Goal: Book appointment/travel/reservation

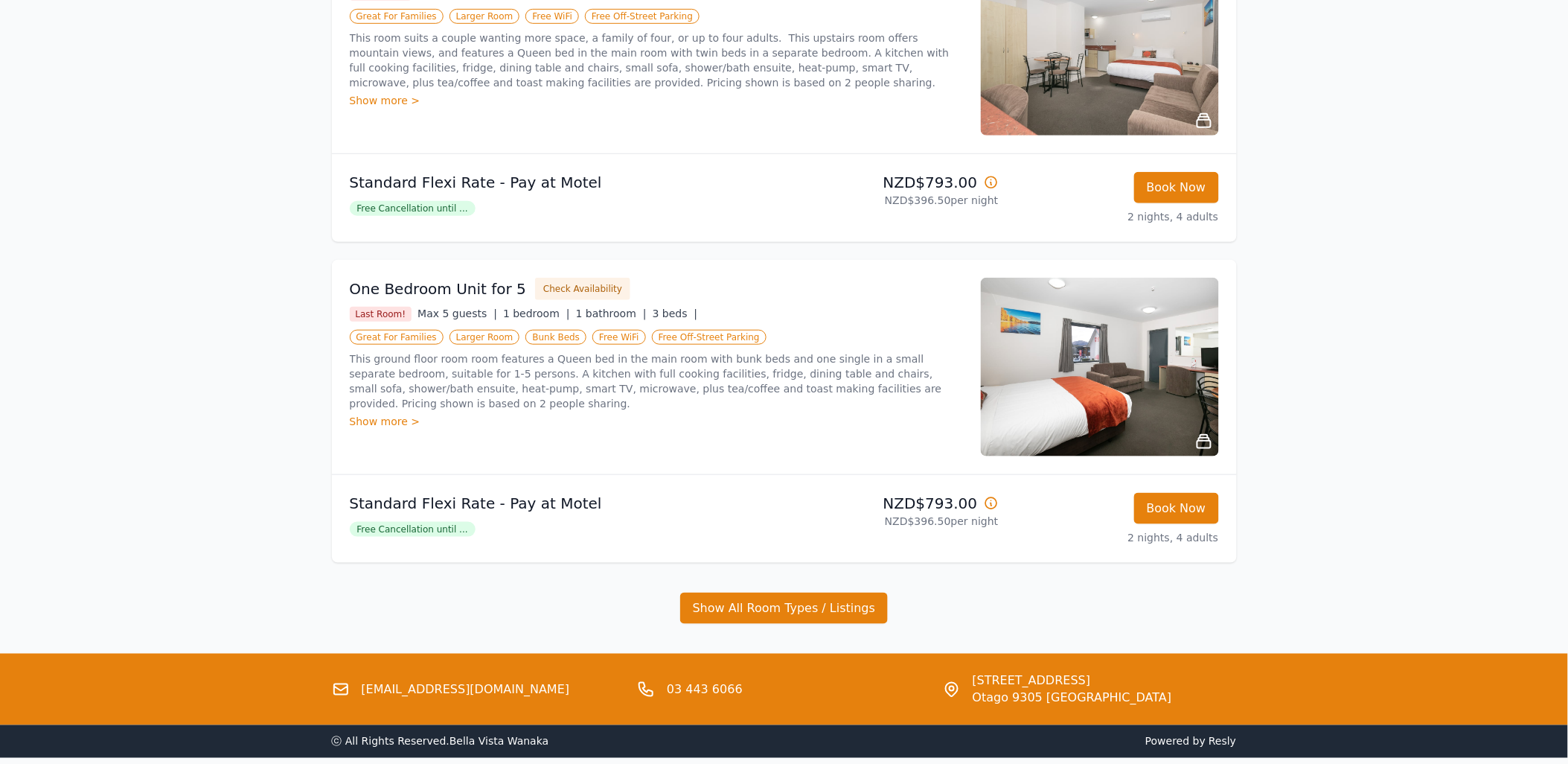
scroll to position [330, 0]
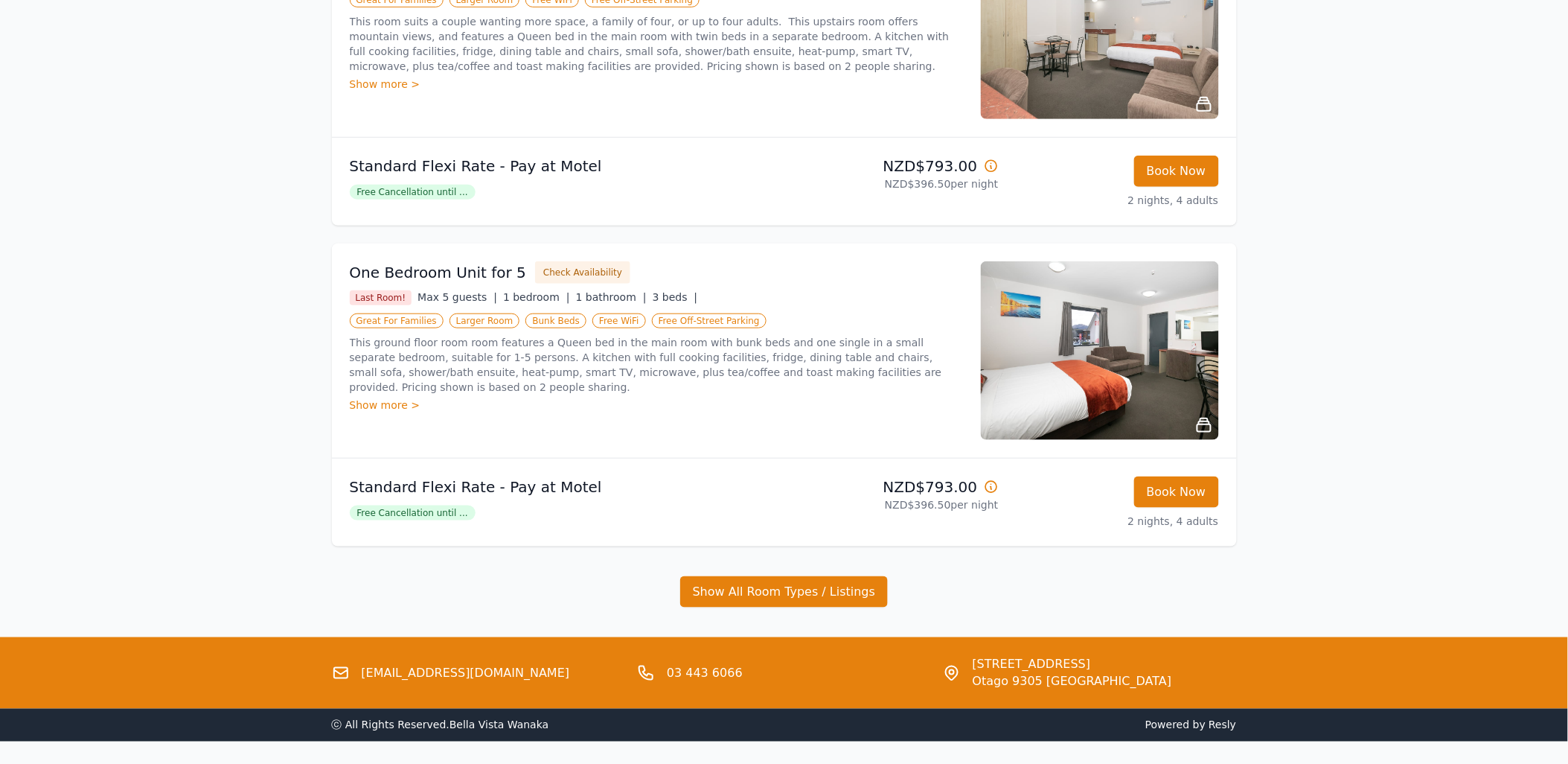
click at [985, 164] on icon at bounding box center [990, 165] width 11 height 11
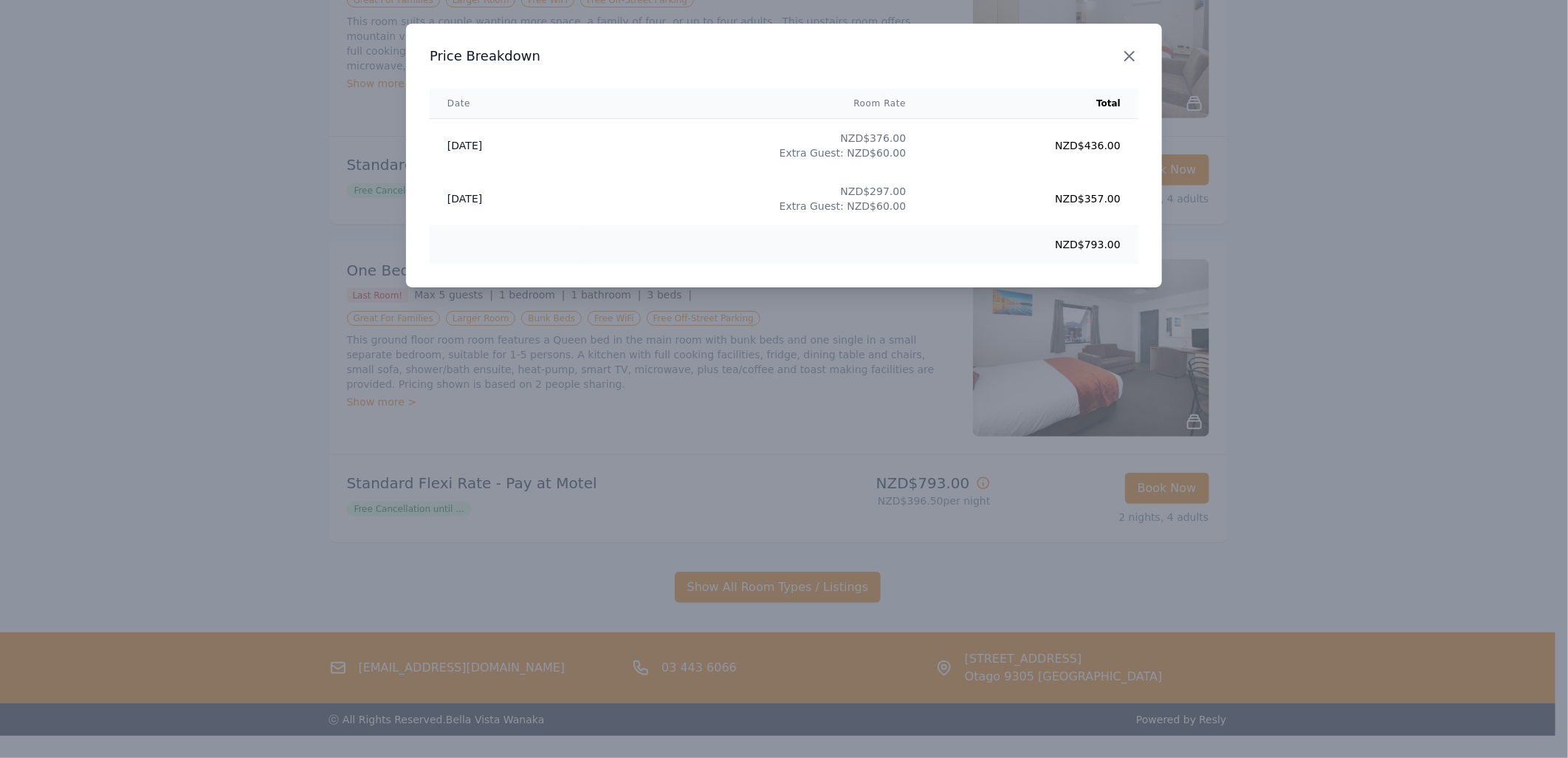
click at [1124, 56] on icon "button" at bounding box center [1130, 56] width 18 height 18
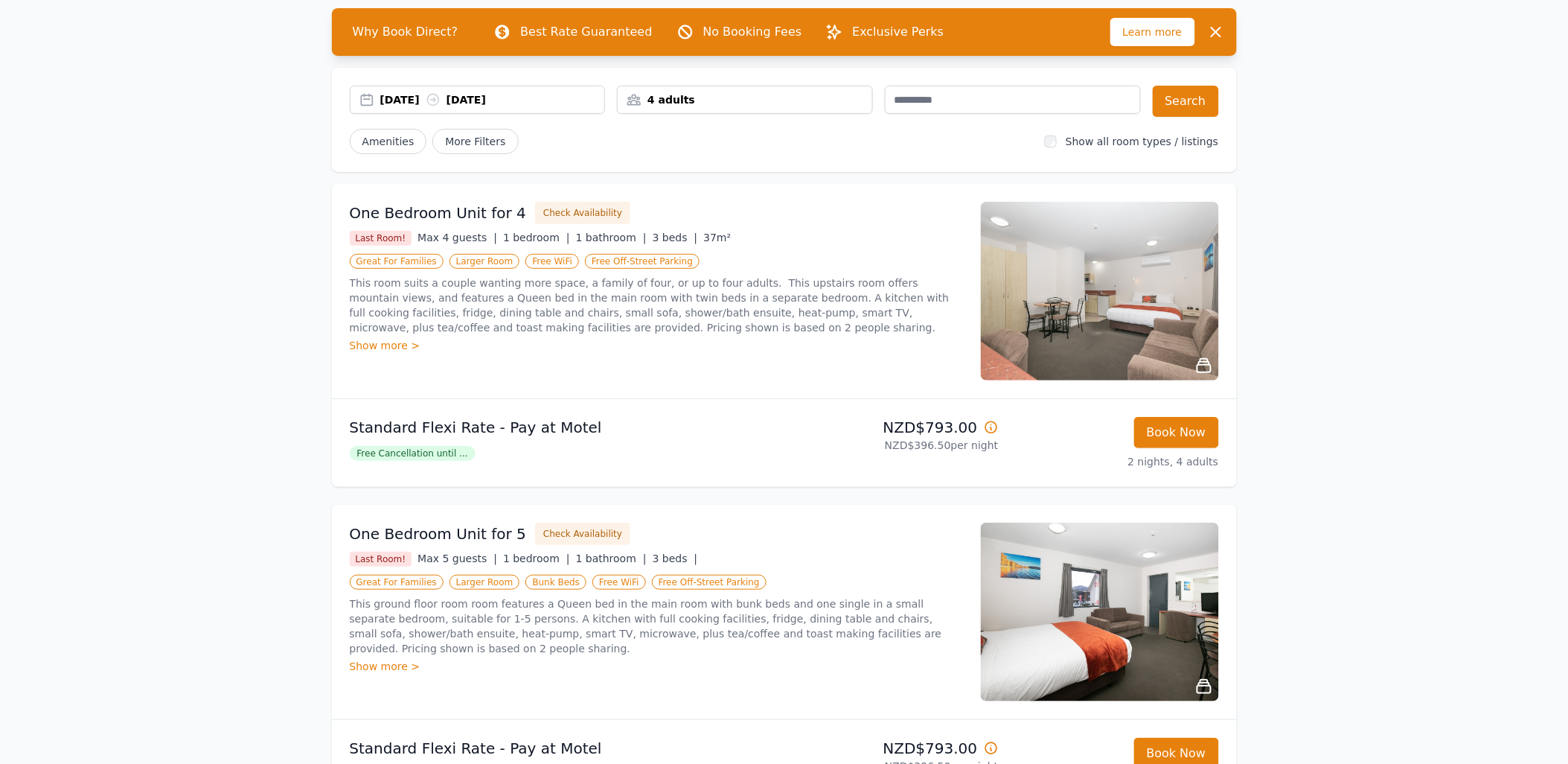
scroll to position [166, 0]
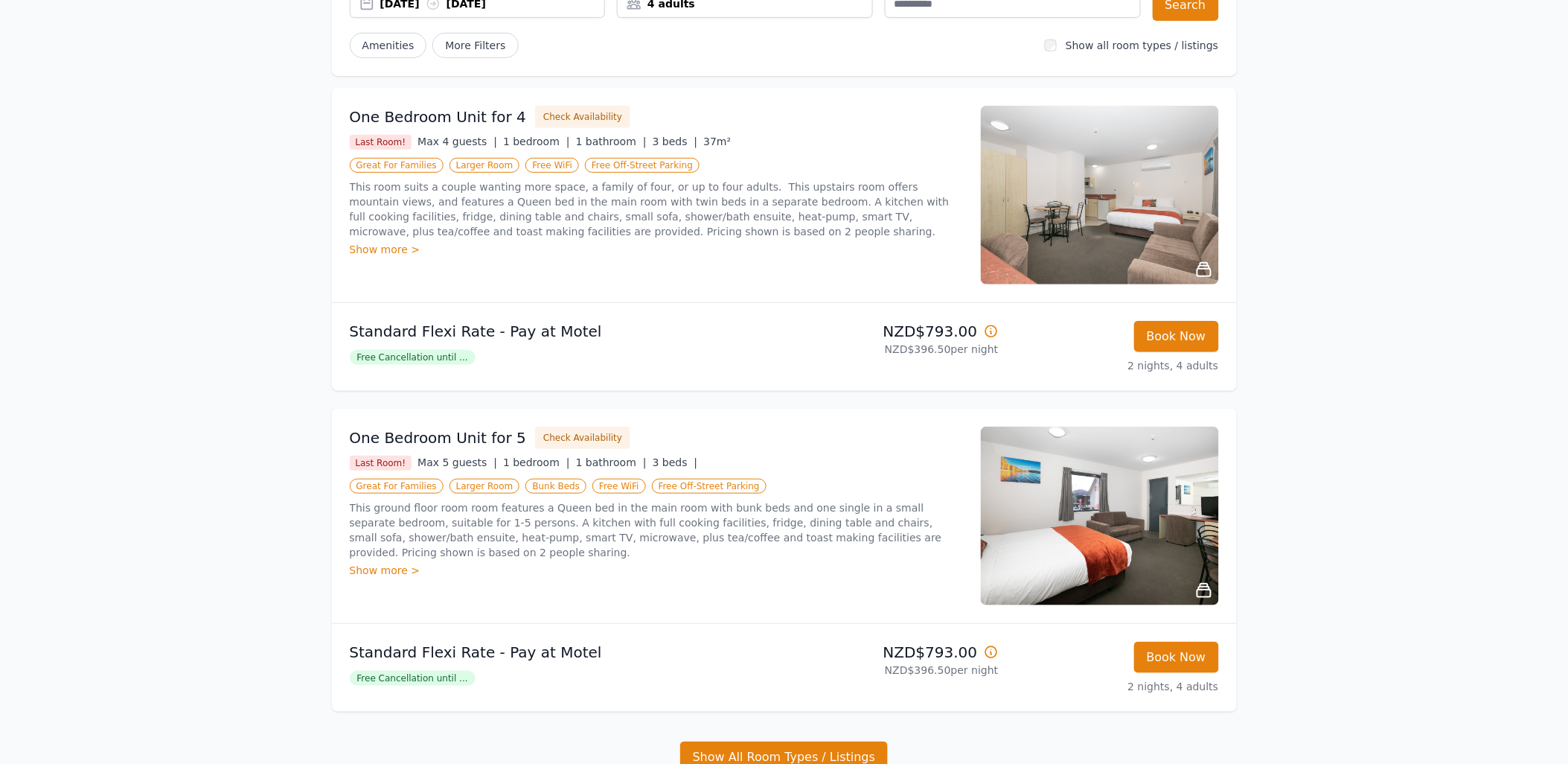
click at [988, 655] on icon at bounding box center [991, 652] width 15 height 15
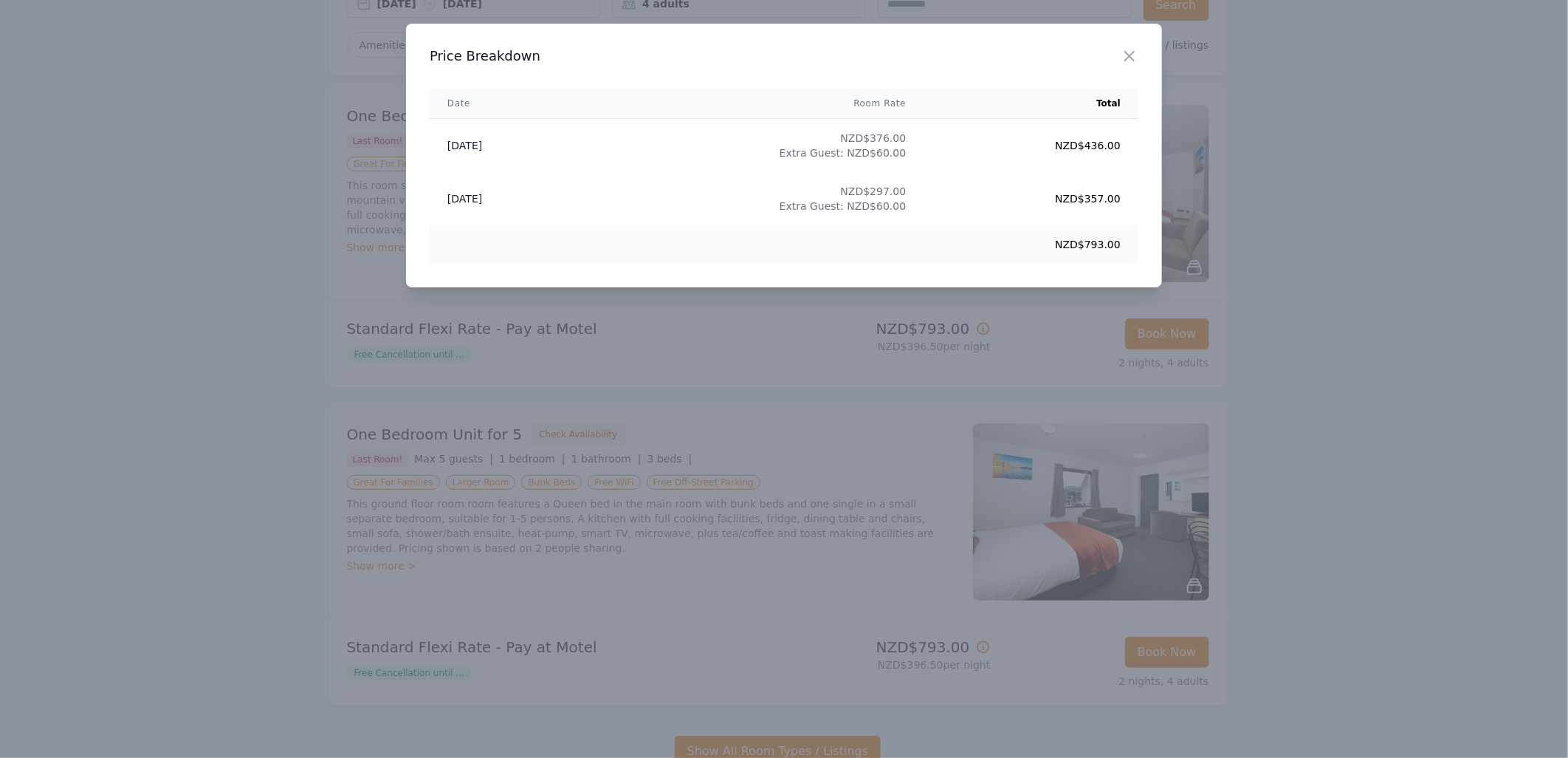
drag, startPoint x: 1126, startPoint y: 56, endPoint x: 1097, endPoint y: 64, distance: 30.1
click at [1127, 56] on icon "button" at bounding box center [1130, 56] width 18 height 18
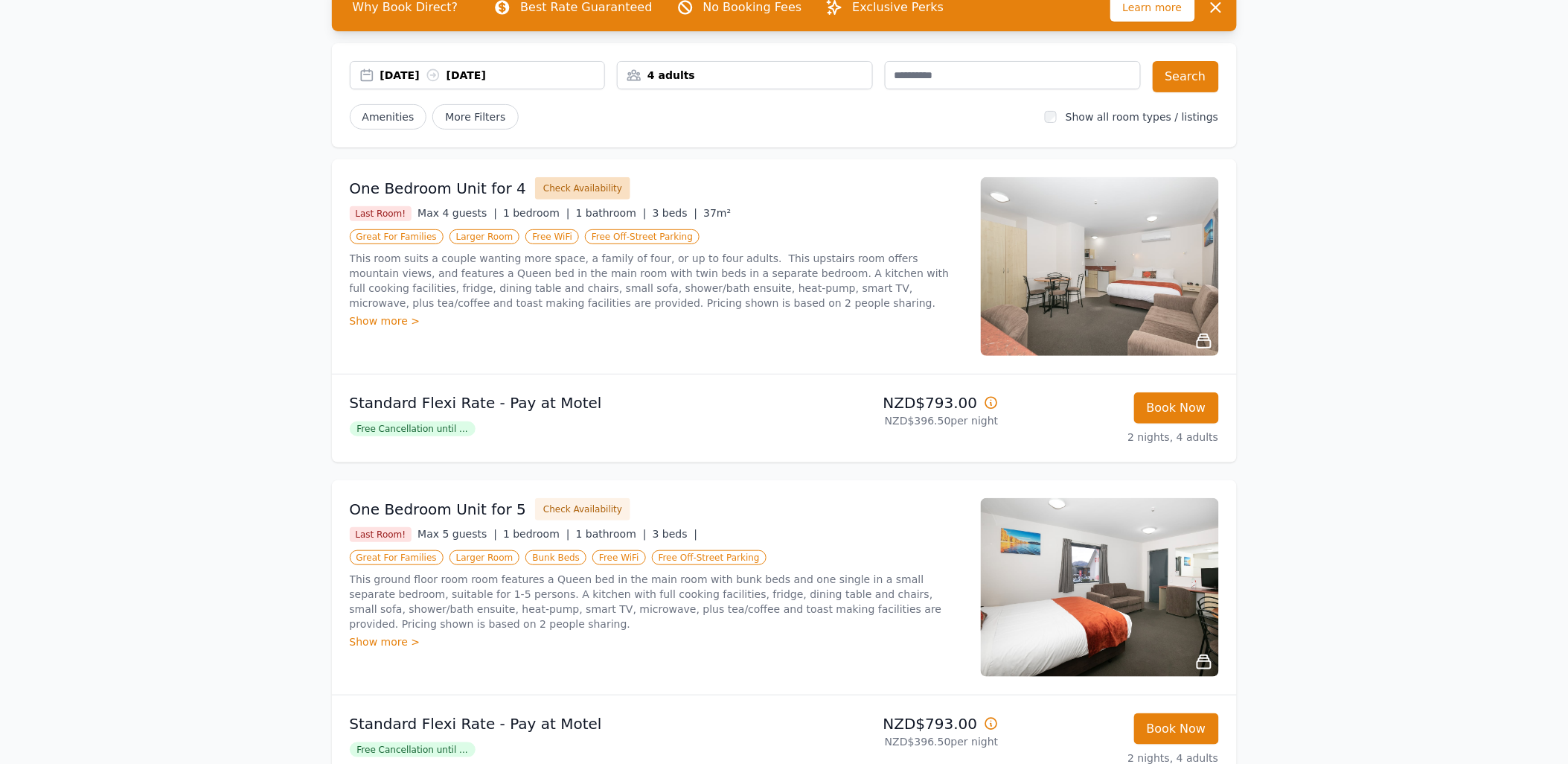
scroll to position [0, 0]
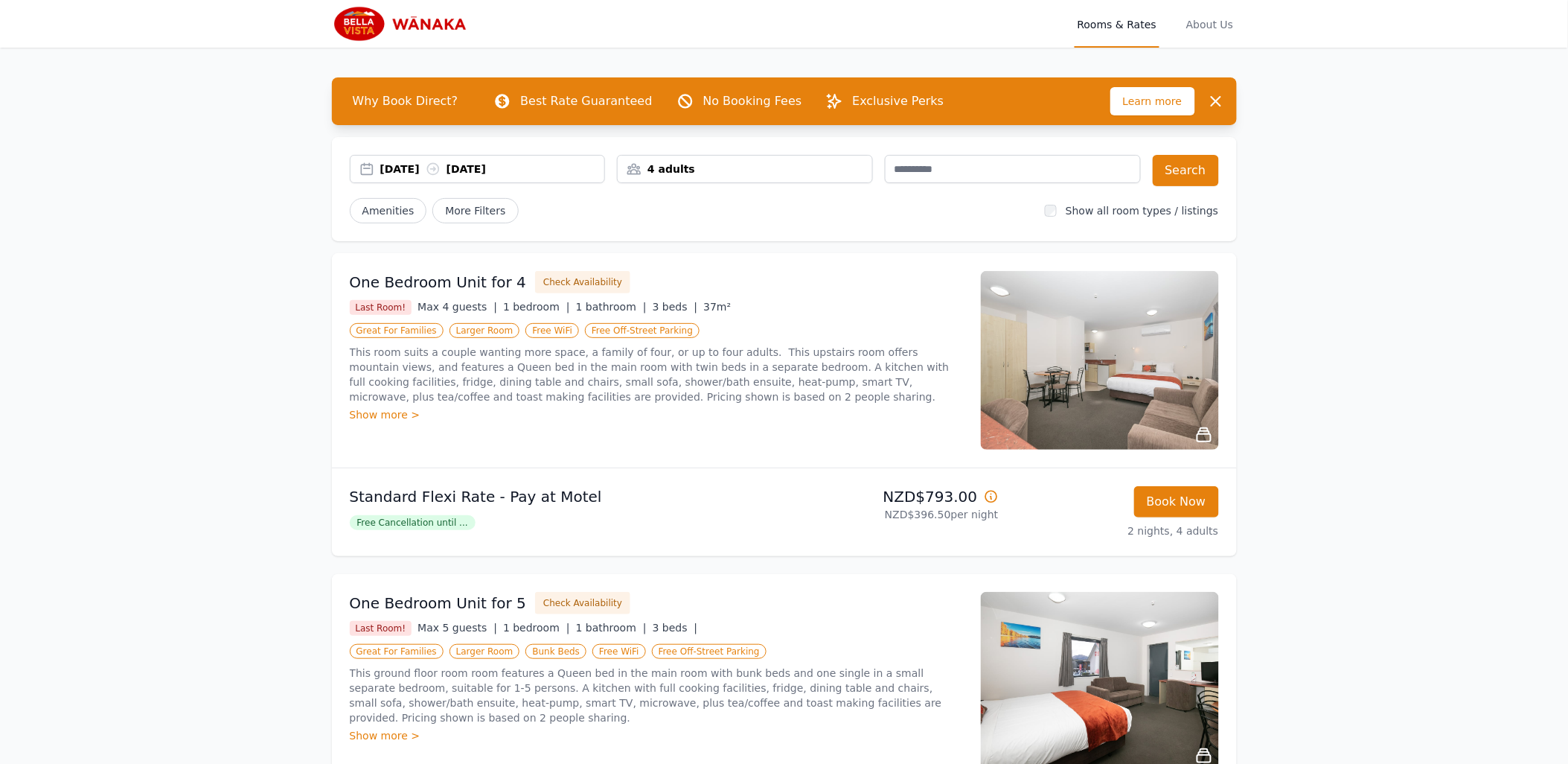
click at [411, 412] on div "Show more >" at bounding box center [657, 414] width 613 height 15
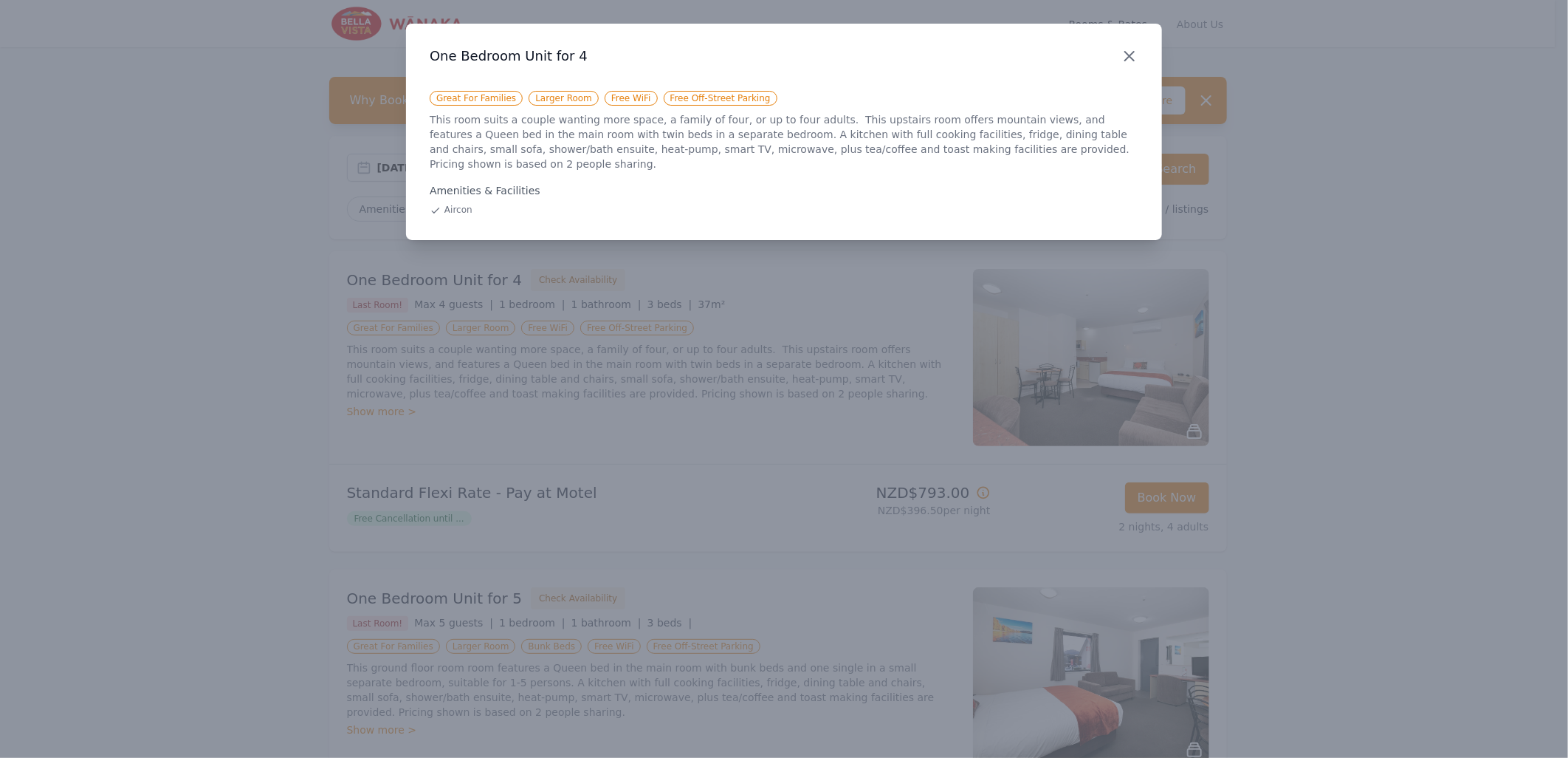
click at [1126, 53] on icon "button" at bounding box center [1129, 56] width 9 height 9
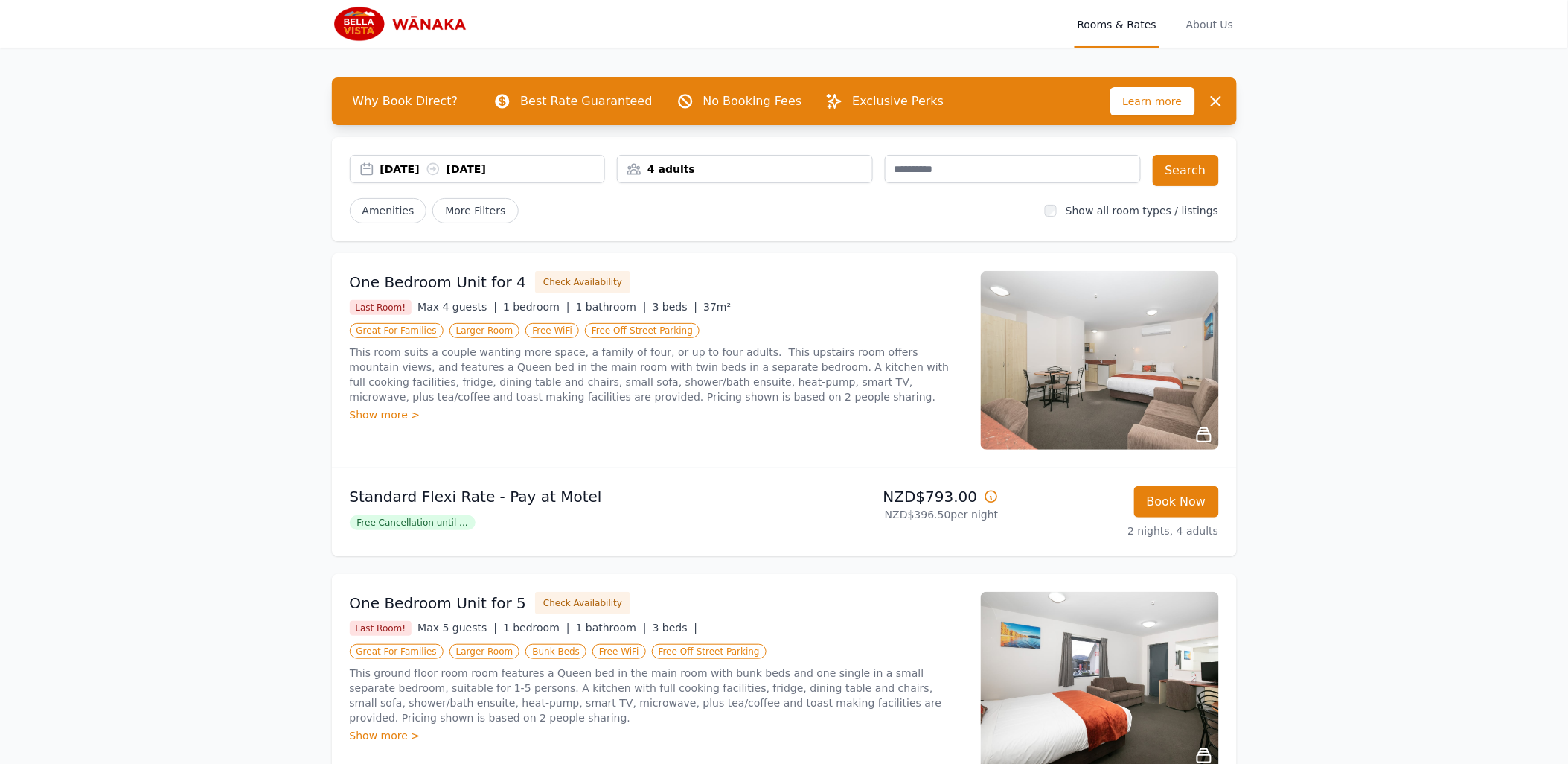
click at [1147, 365] on img at bounding box center [1100, 360] width 238 height 179
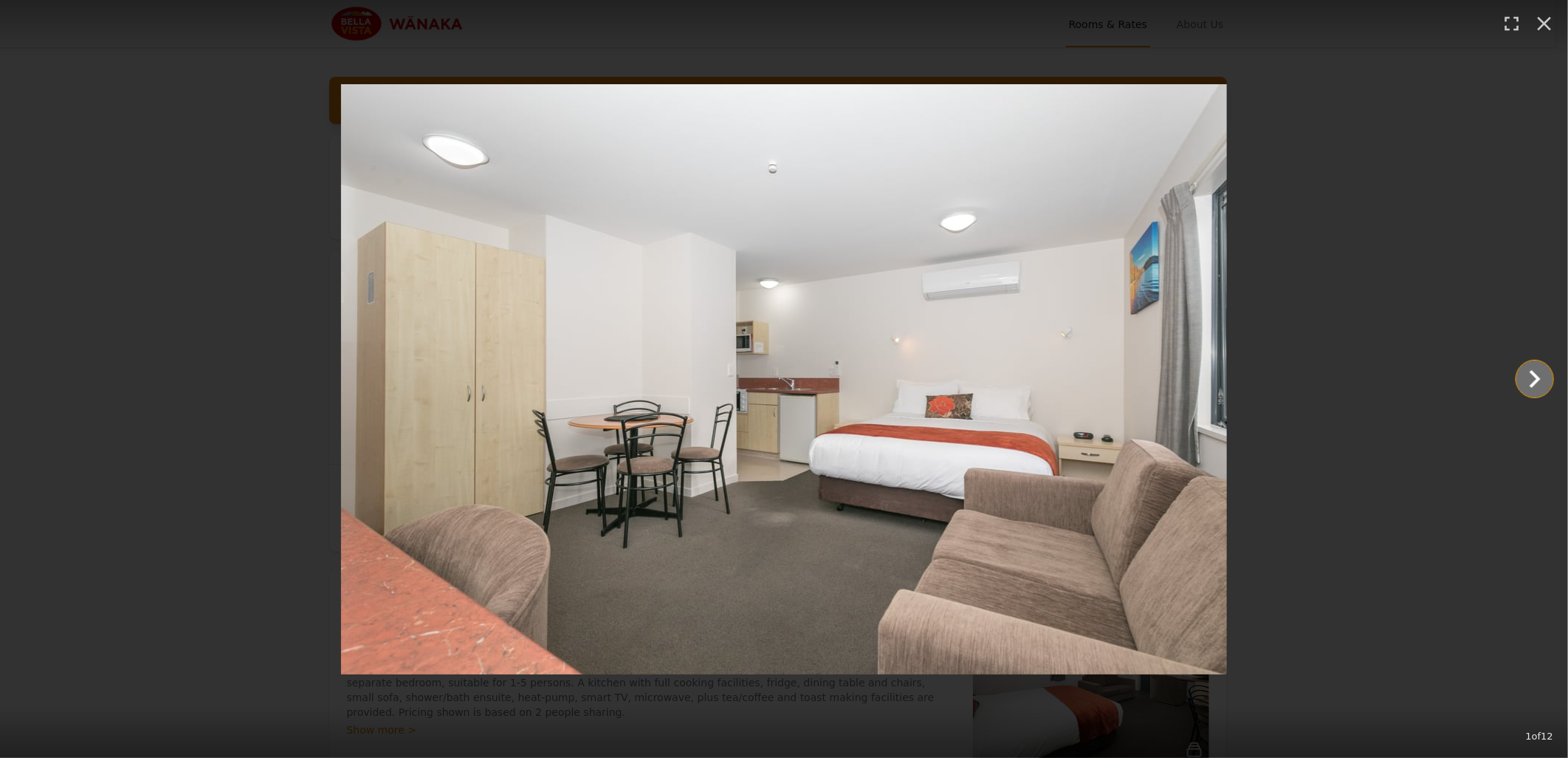
click at [1518, 378] on icon "Show slide 2 of 12" at bounding box center [1536, 379] width 35 height 35
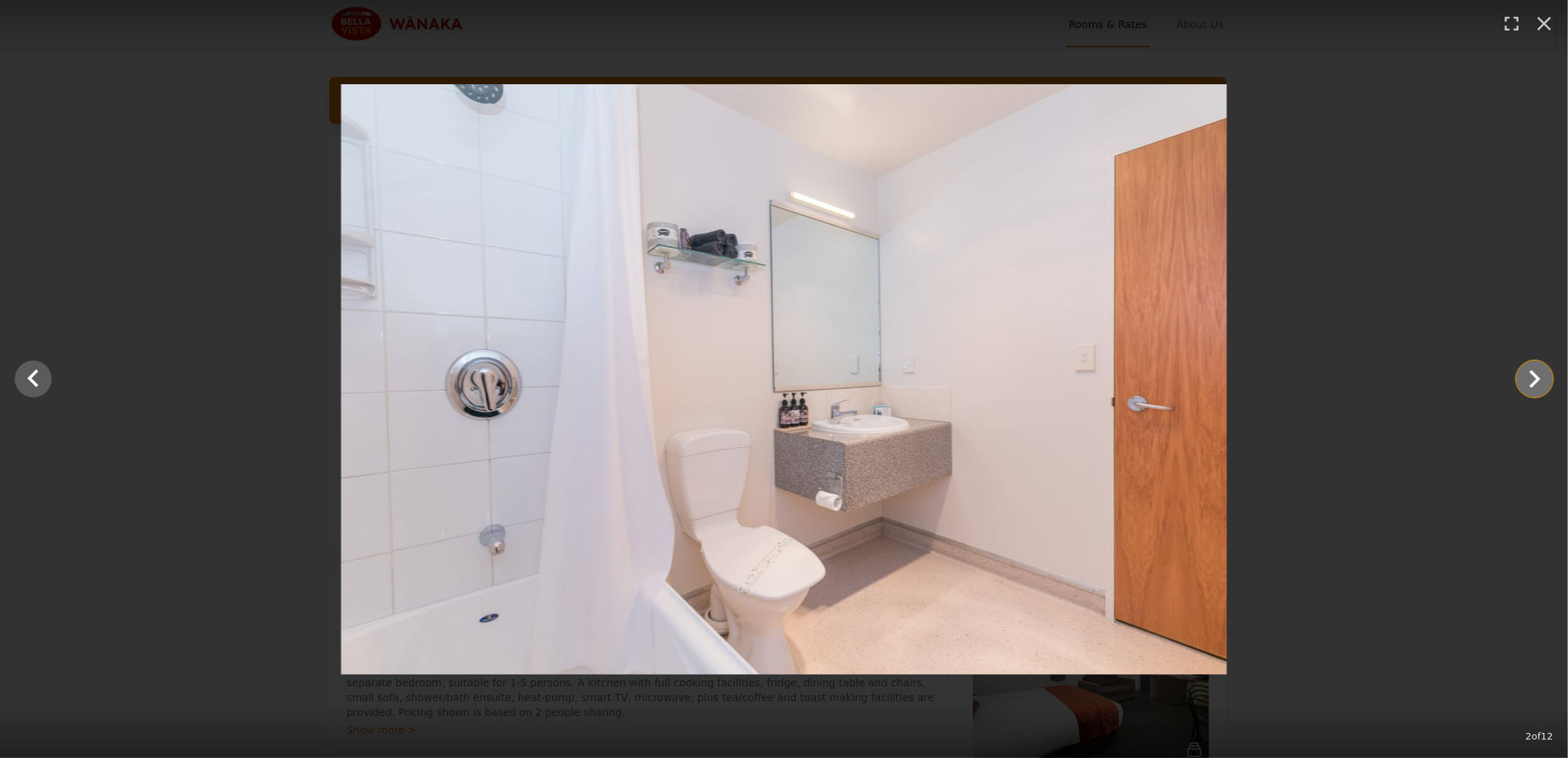
click at [1550, 377] on icon "Show slide 3 of 12" at bounding box center [1536, 379] width 35 height 35
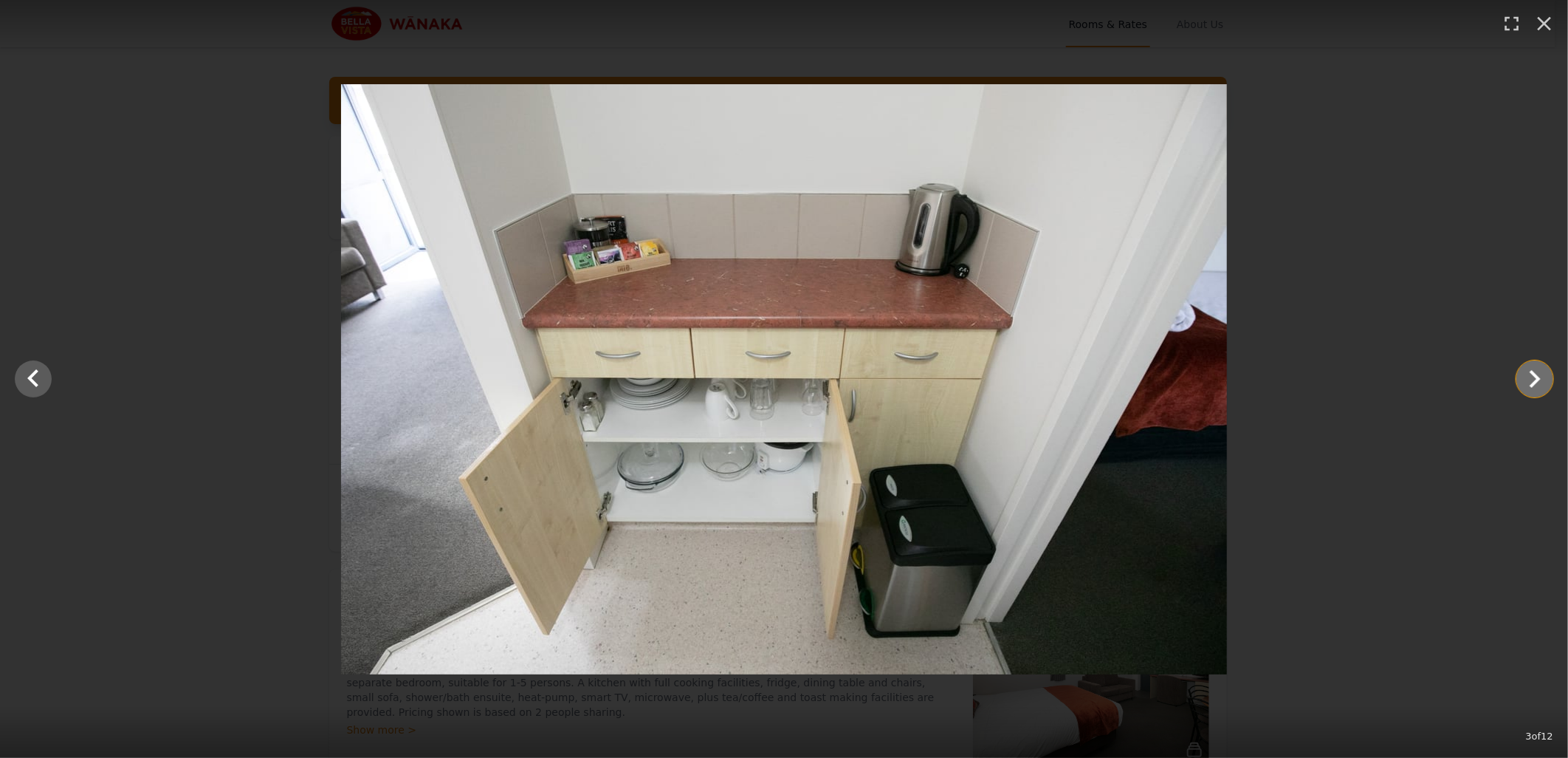
click at [1549, 379] on icon "Show slide 4 of 12" at bounding box center [1536, 379] width 35 height 35
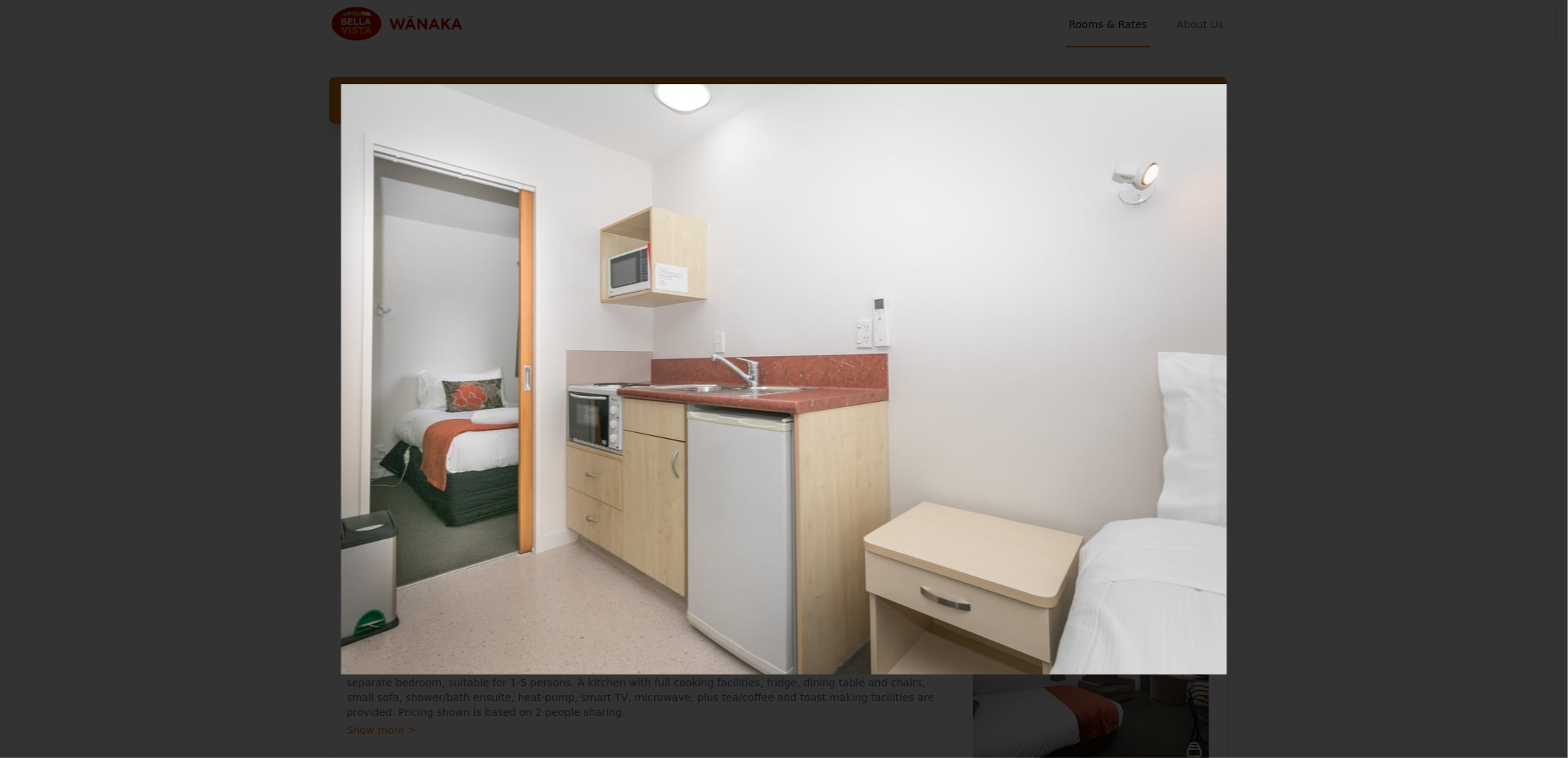
click at [1548, 379] on icon "Show slide 5 of 12" at bounding box center [1536, 379] width 35 height 35
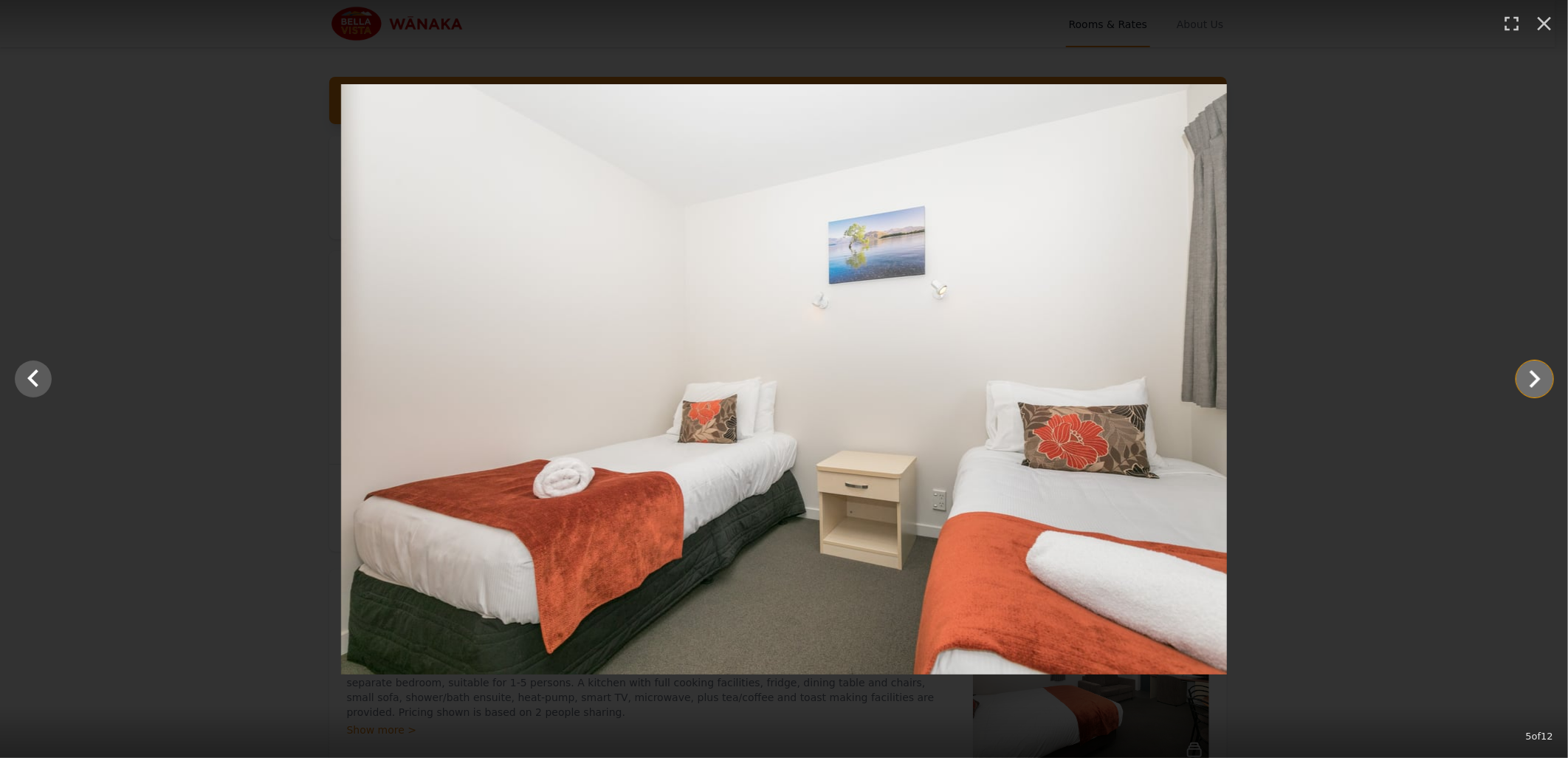
click at [1548, 380] on icon "Show slide 6 of 12" at bounding box center [1536, 379] width 35 height 35
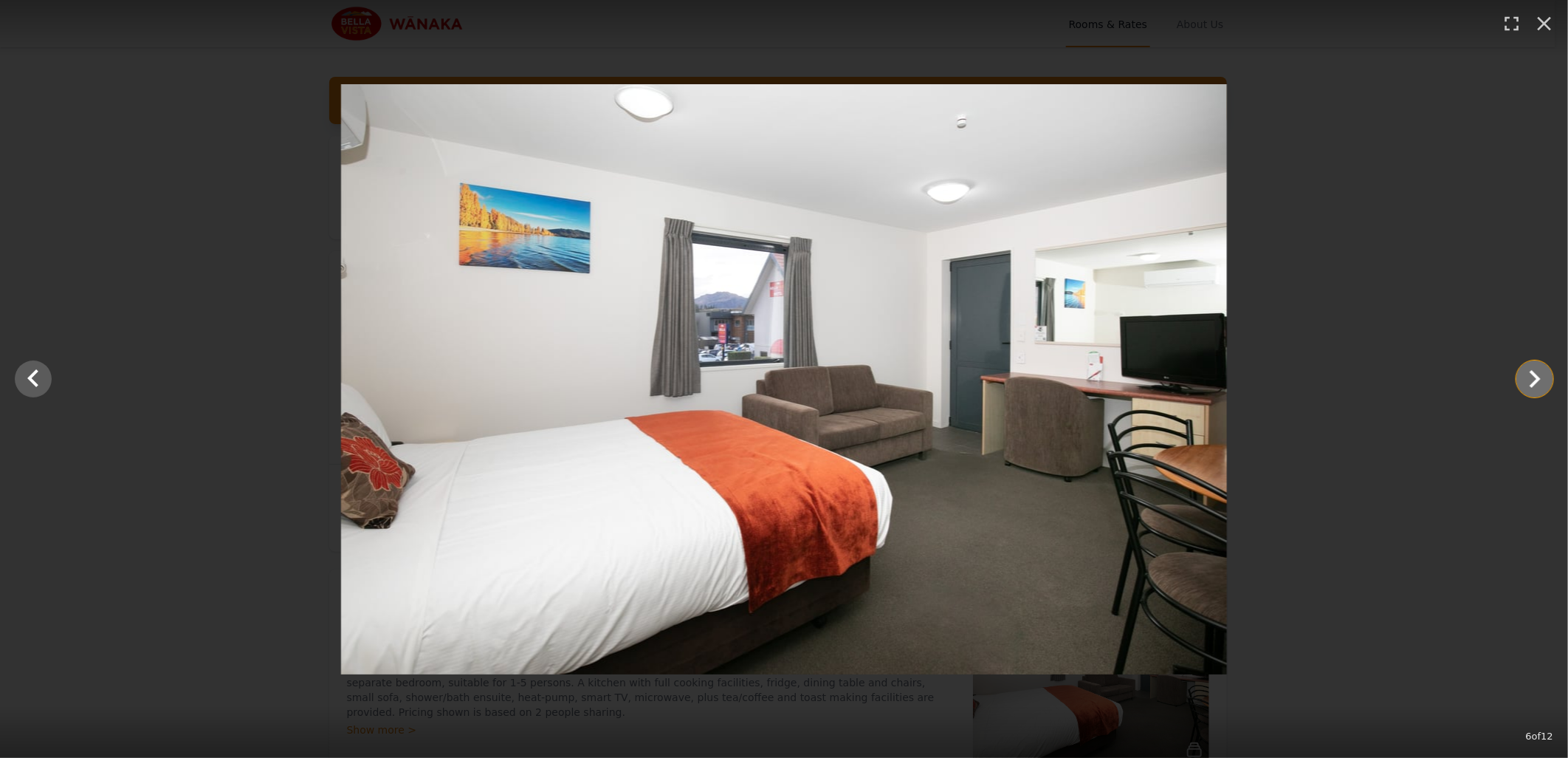
click at [1547, 385] on icon "Show slide 7 of 12" at bounding box center [1536, 379] width 35 height 35
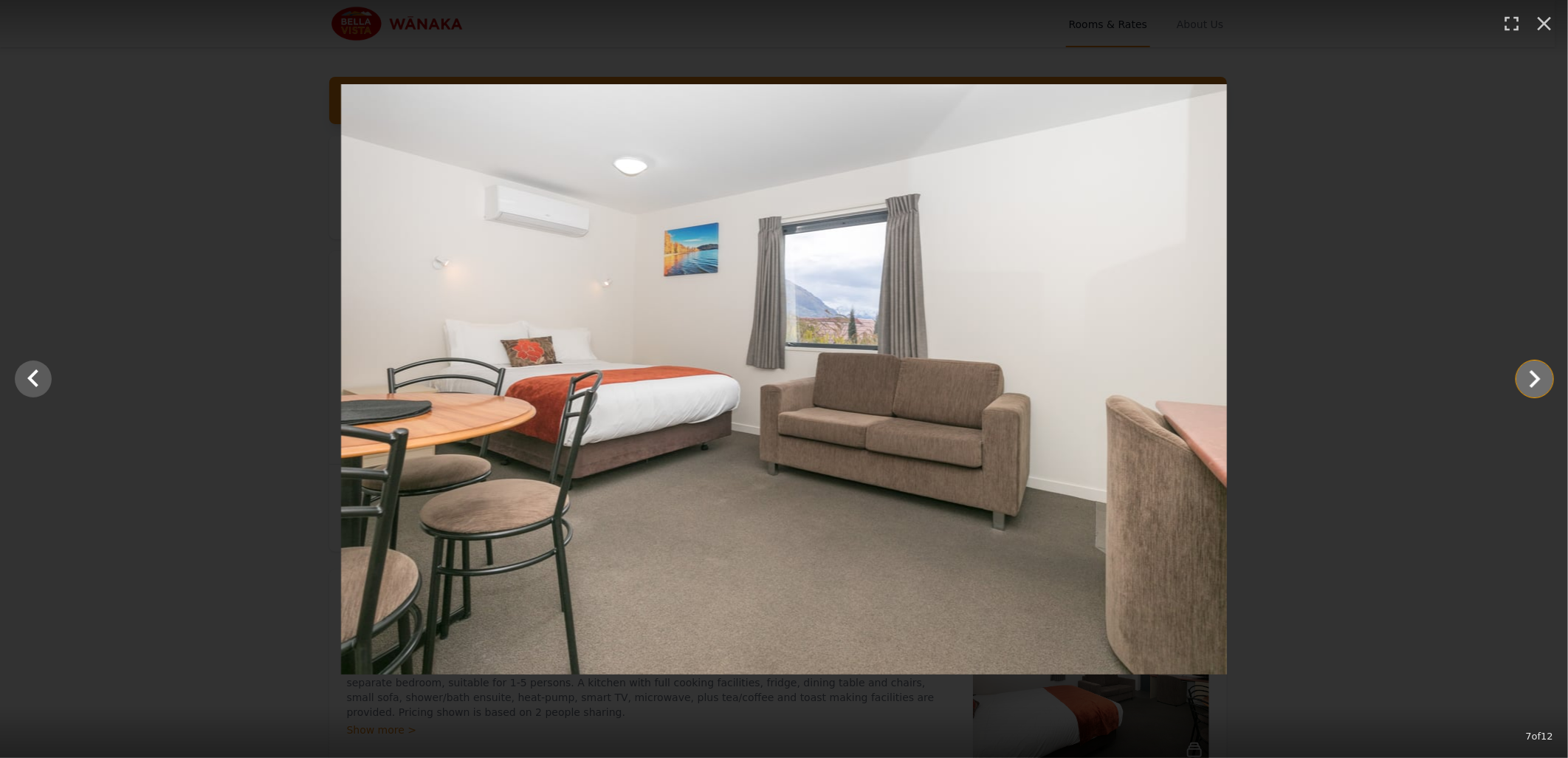
click at [1546, 385] on icon "Show slide 8 of 12" at bounding box center [1536, 379] width 35 height 35
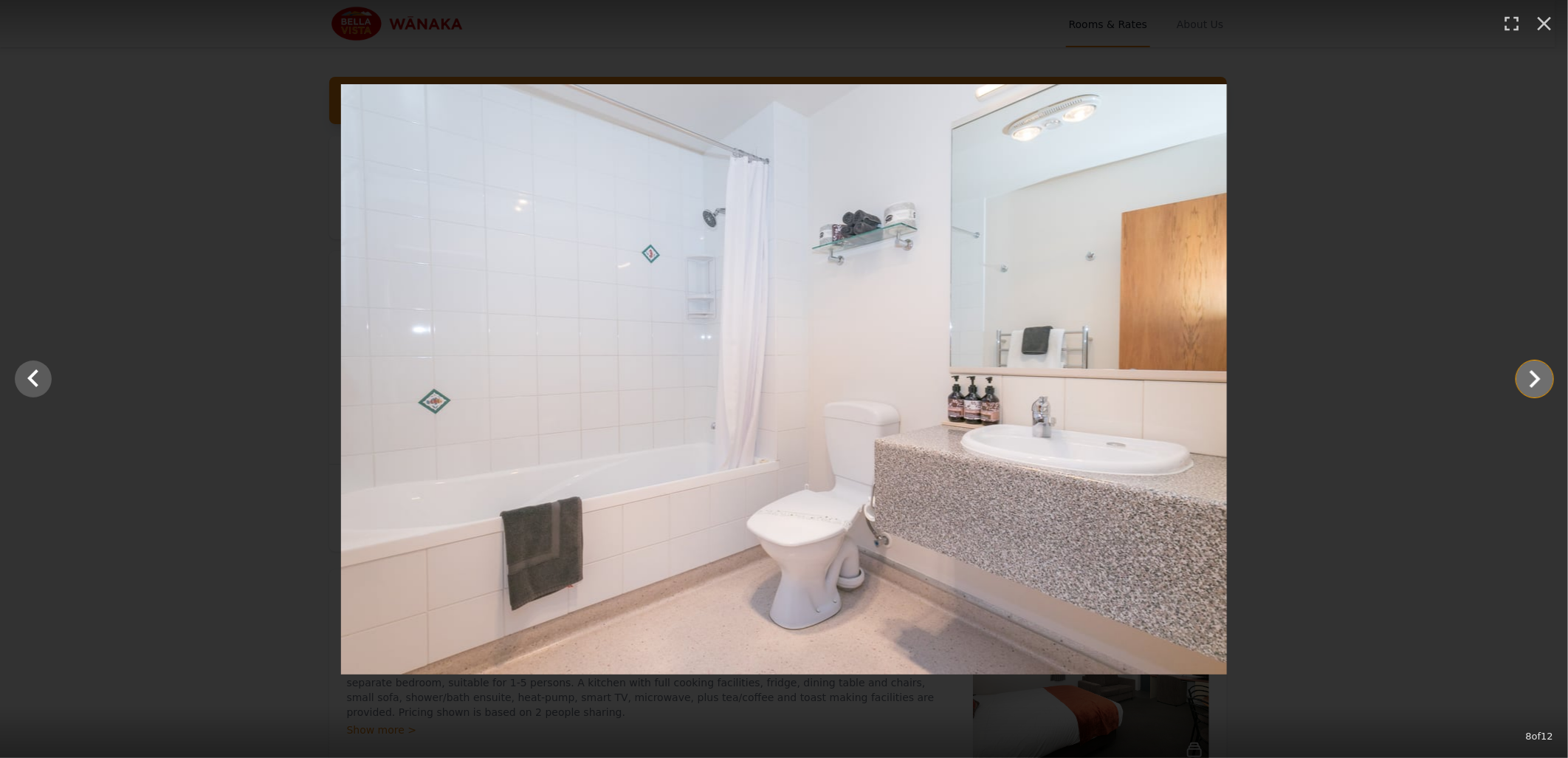
click at [1546, 385] on icon "Show slide 9 of 12" at bounding box center [1536, 379] width 35 height 35
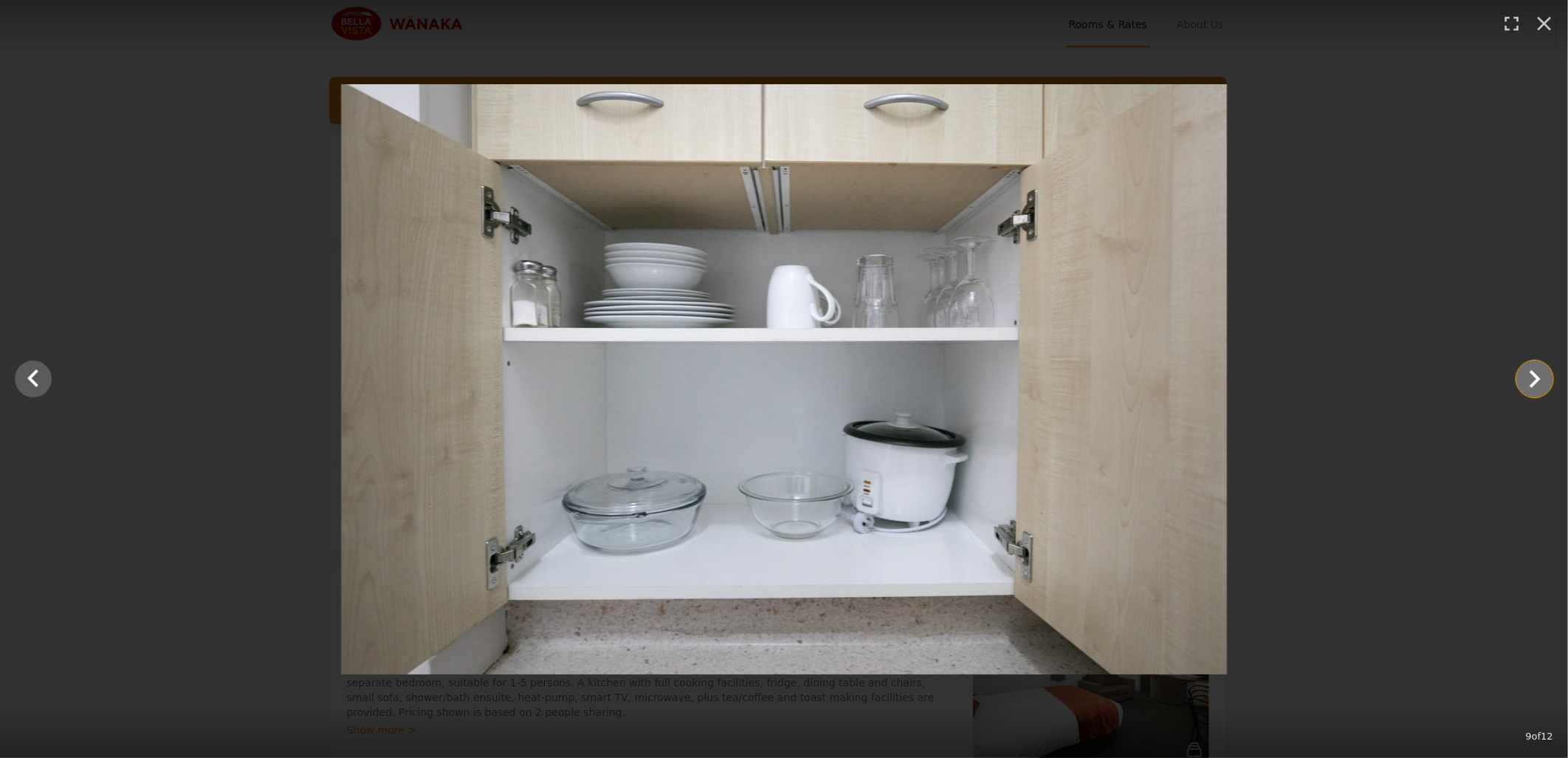
click at [1546, 385] on icon "Show slide 10 of 12" at bounding box center [1536, 379] width 35 height 35
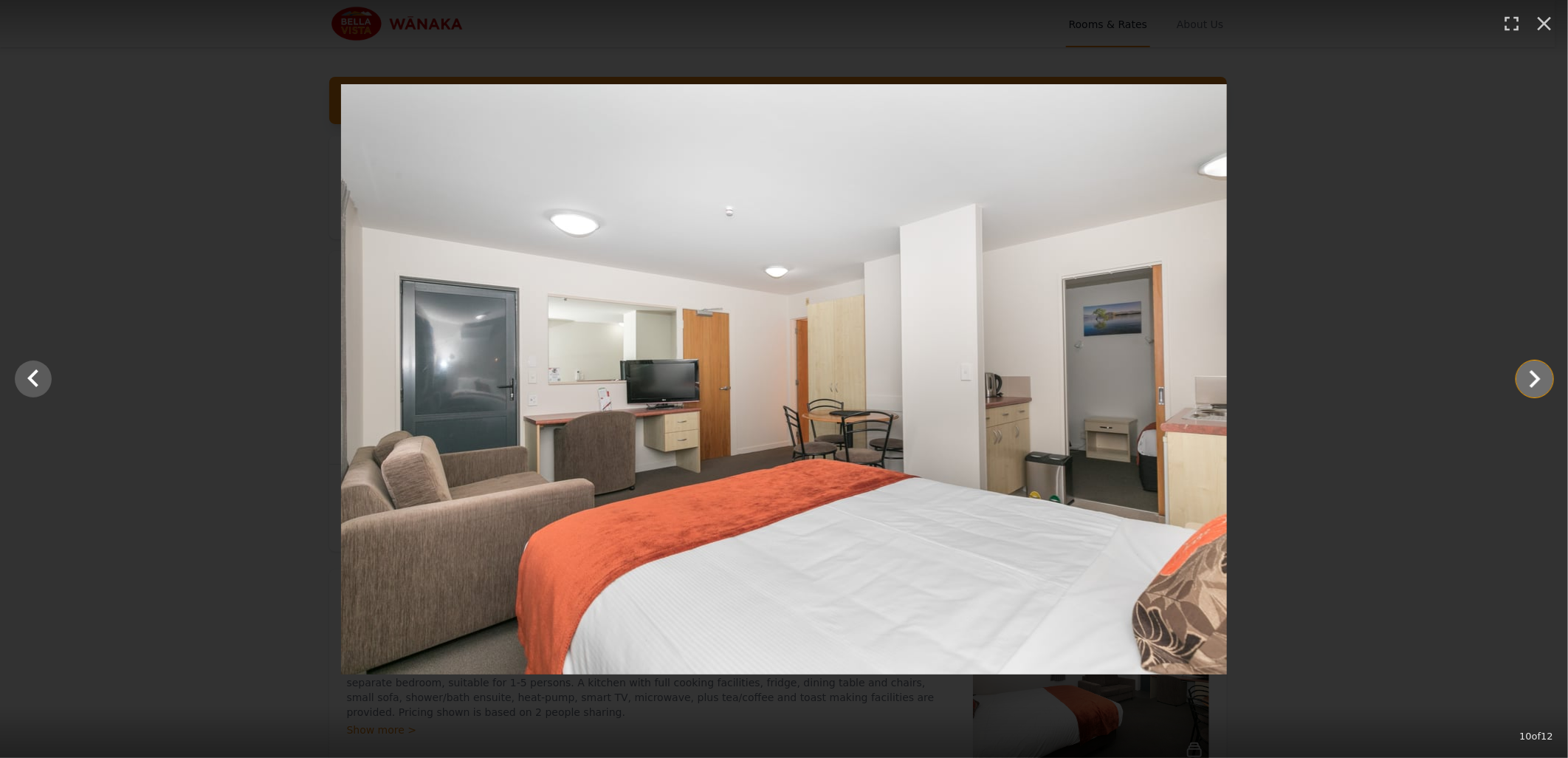
click at [1541, 379] on icon "Show slide 11 of 12" at bounding box center [1536, 379] width 35 height 35
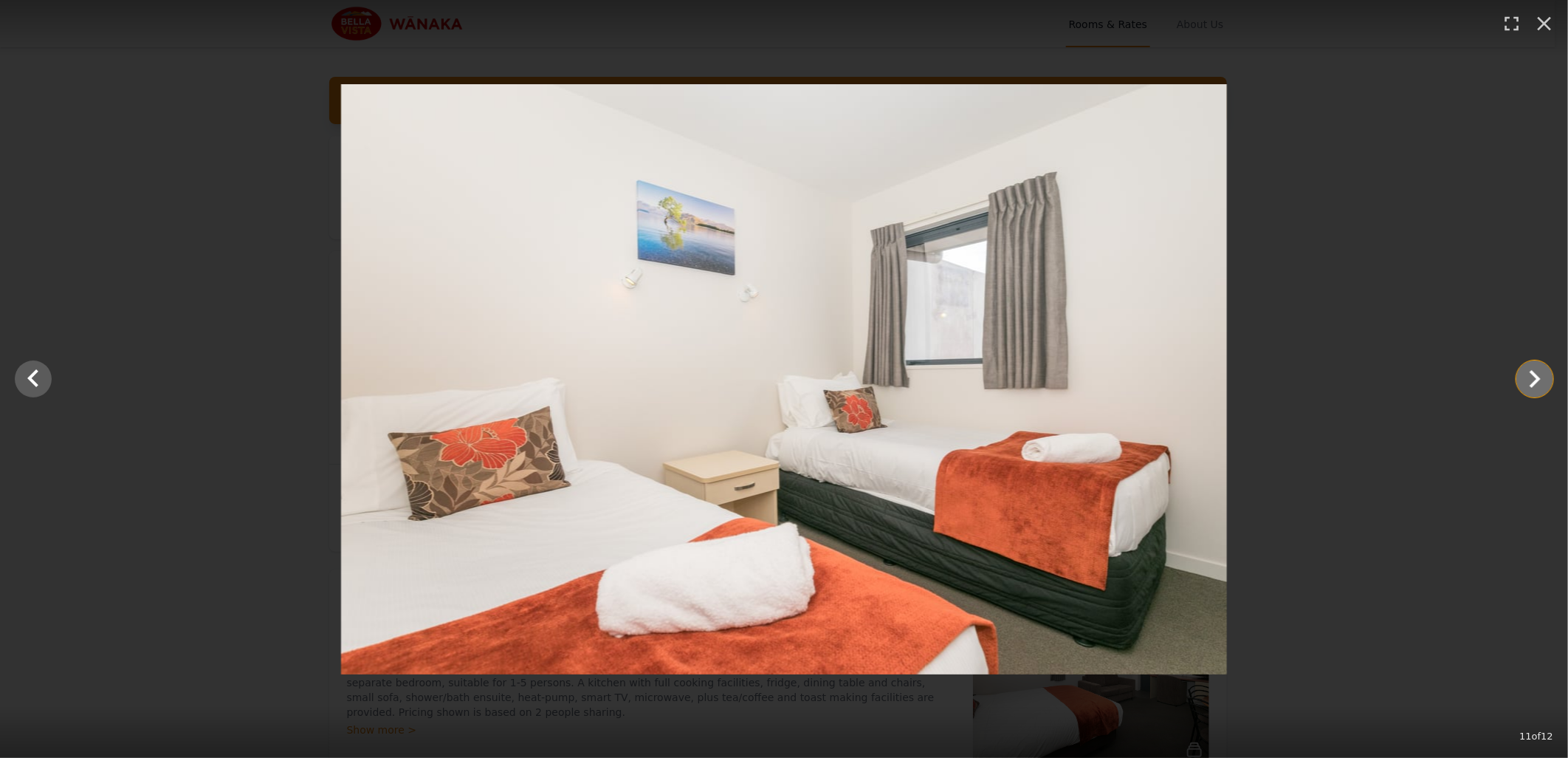
click at [1534, 377] on icon "Show slide 12 of 12" at bounding box center [1536, 379] width 35 height 35
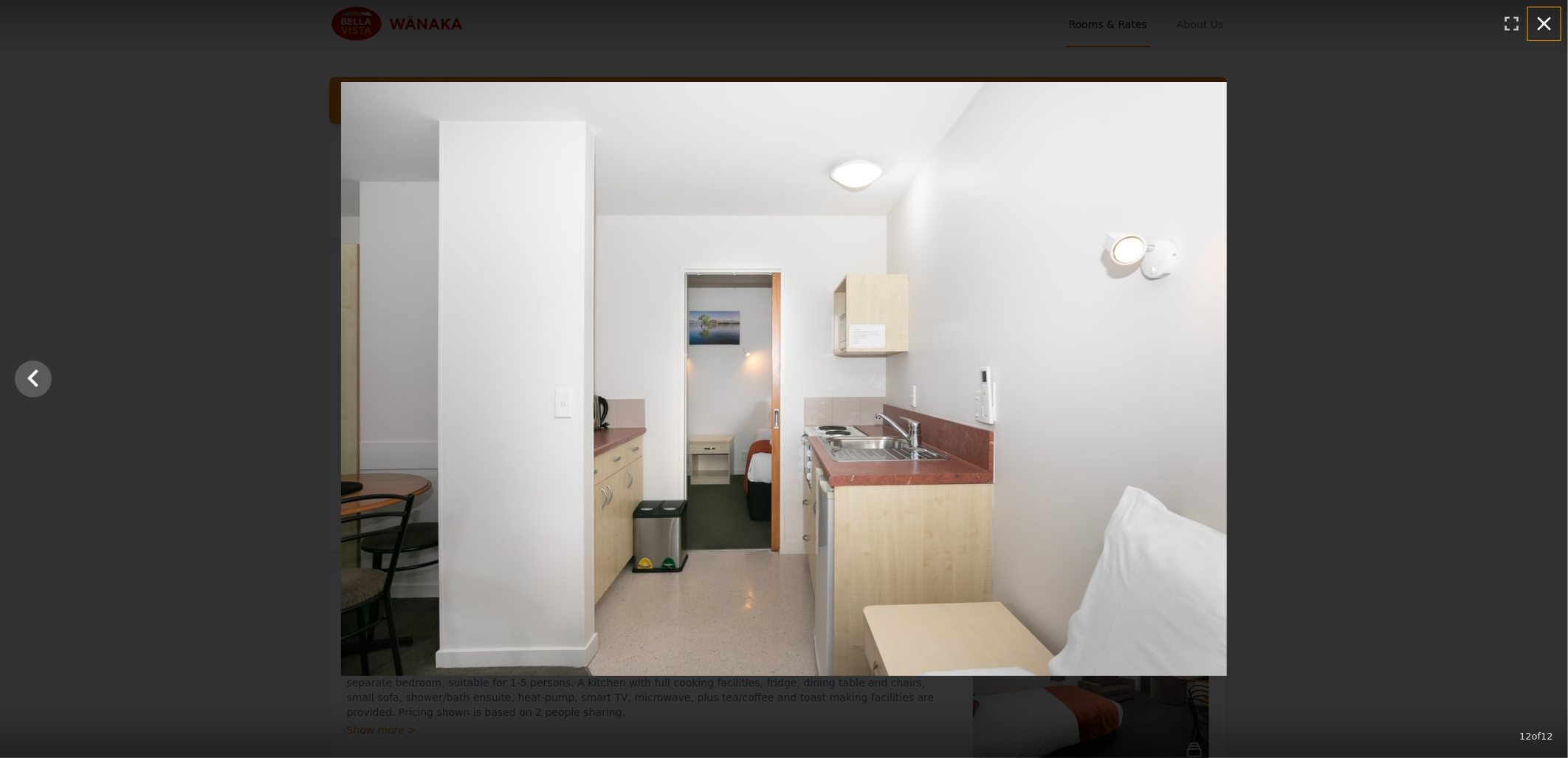
click at [1547, 18] on icon "button" at bounding box center [1544, 24] width 24 height 24
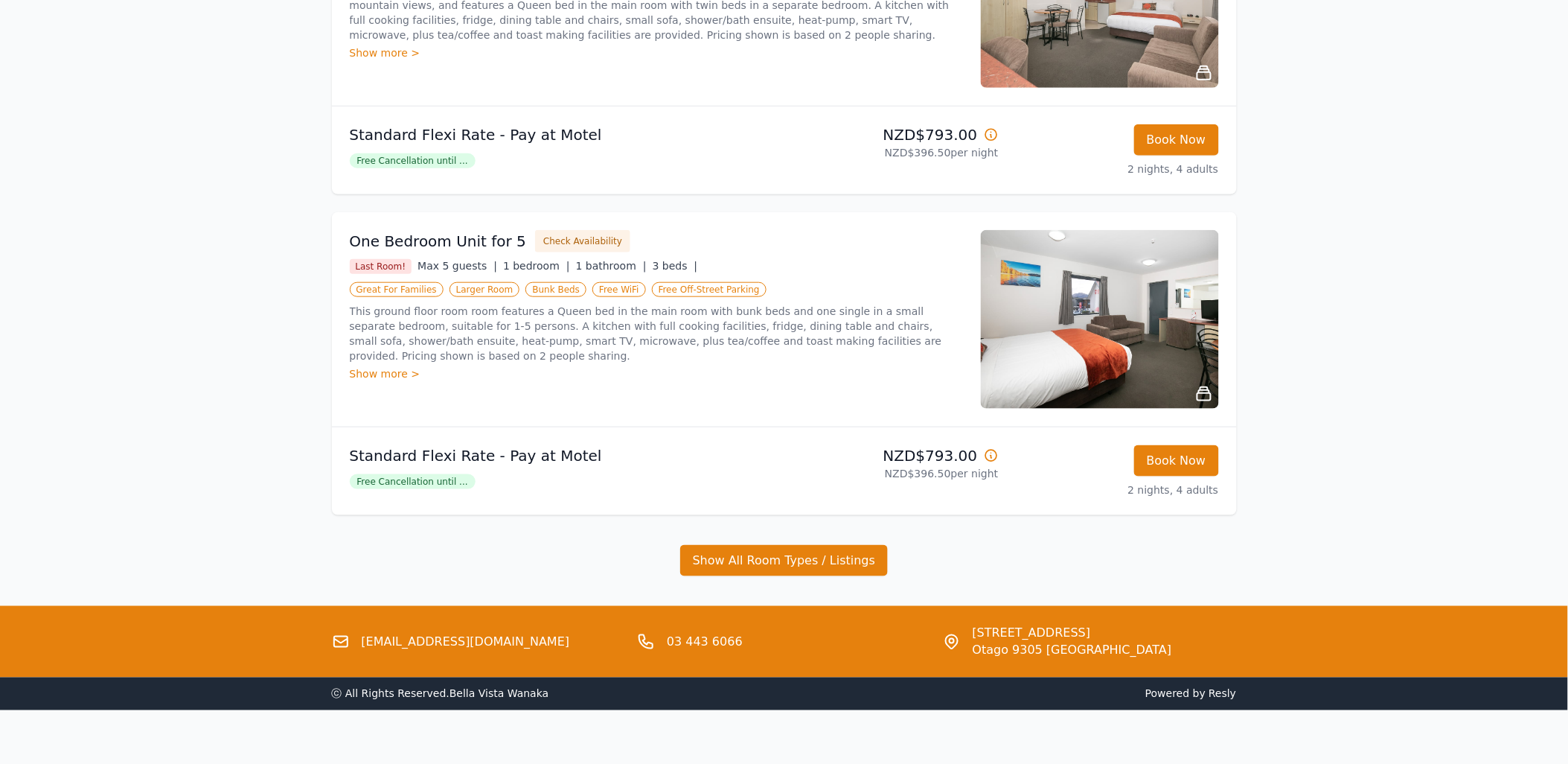
scroll to position [380, 0]
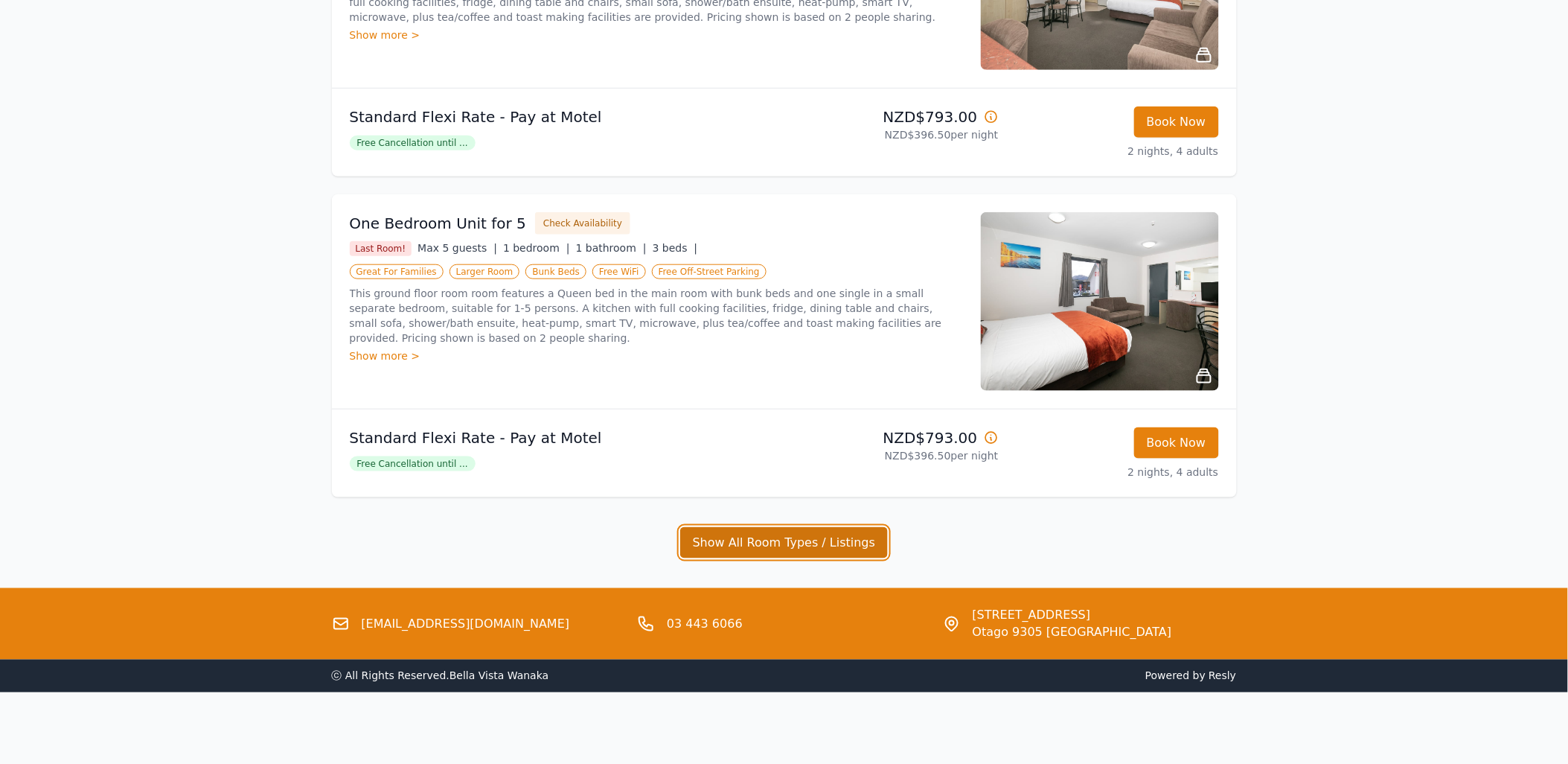
click at [771, 541] on button "Show All Room Types / Listings" at bounding box center [784, 543] width 208 height 32
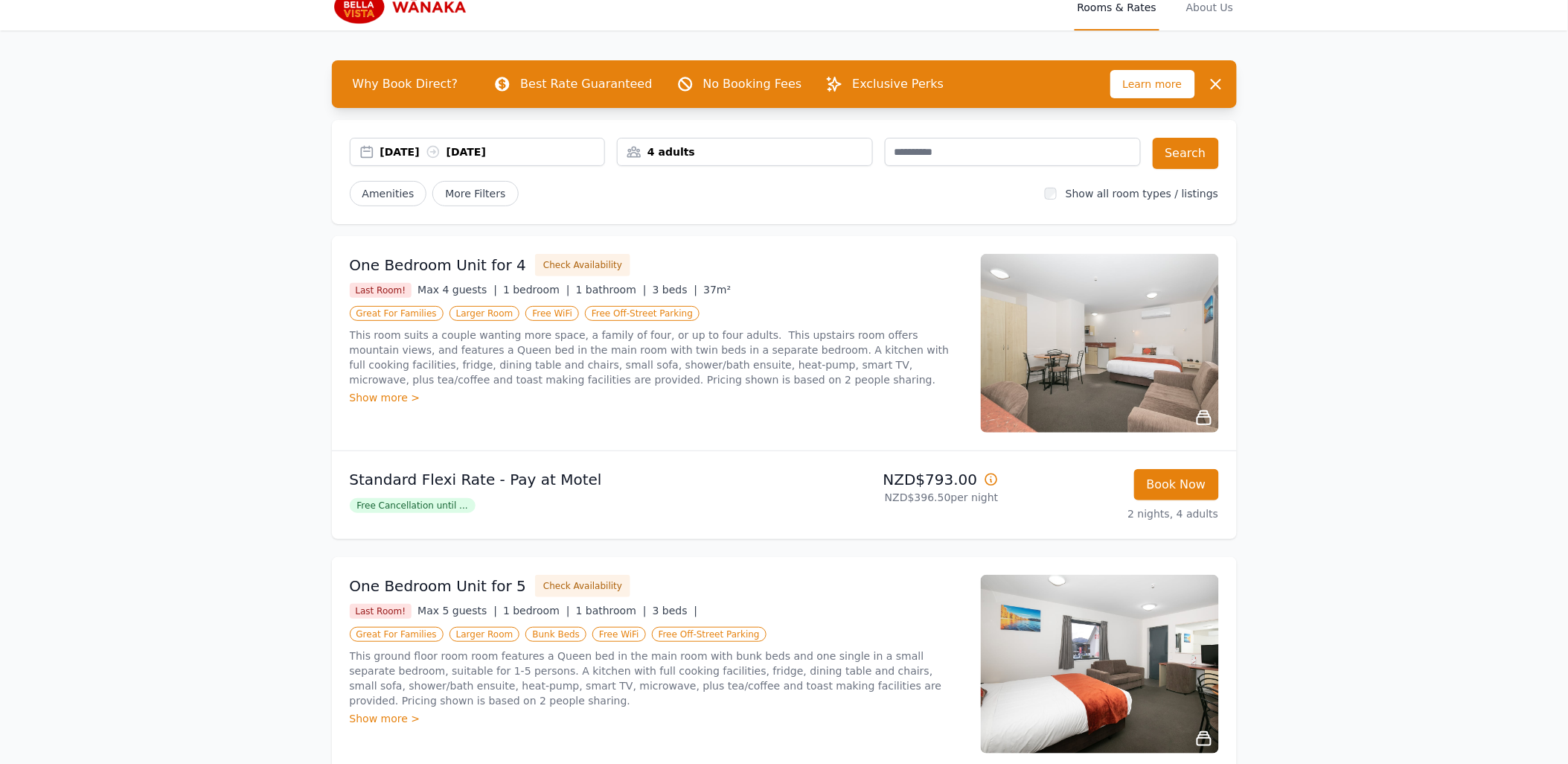
scroll to position [0, 0]
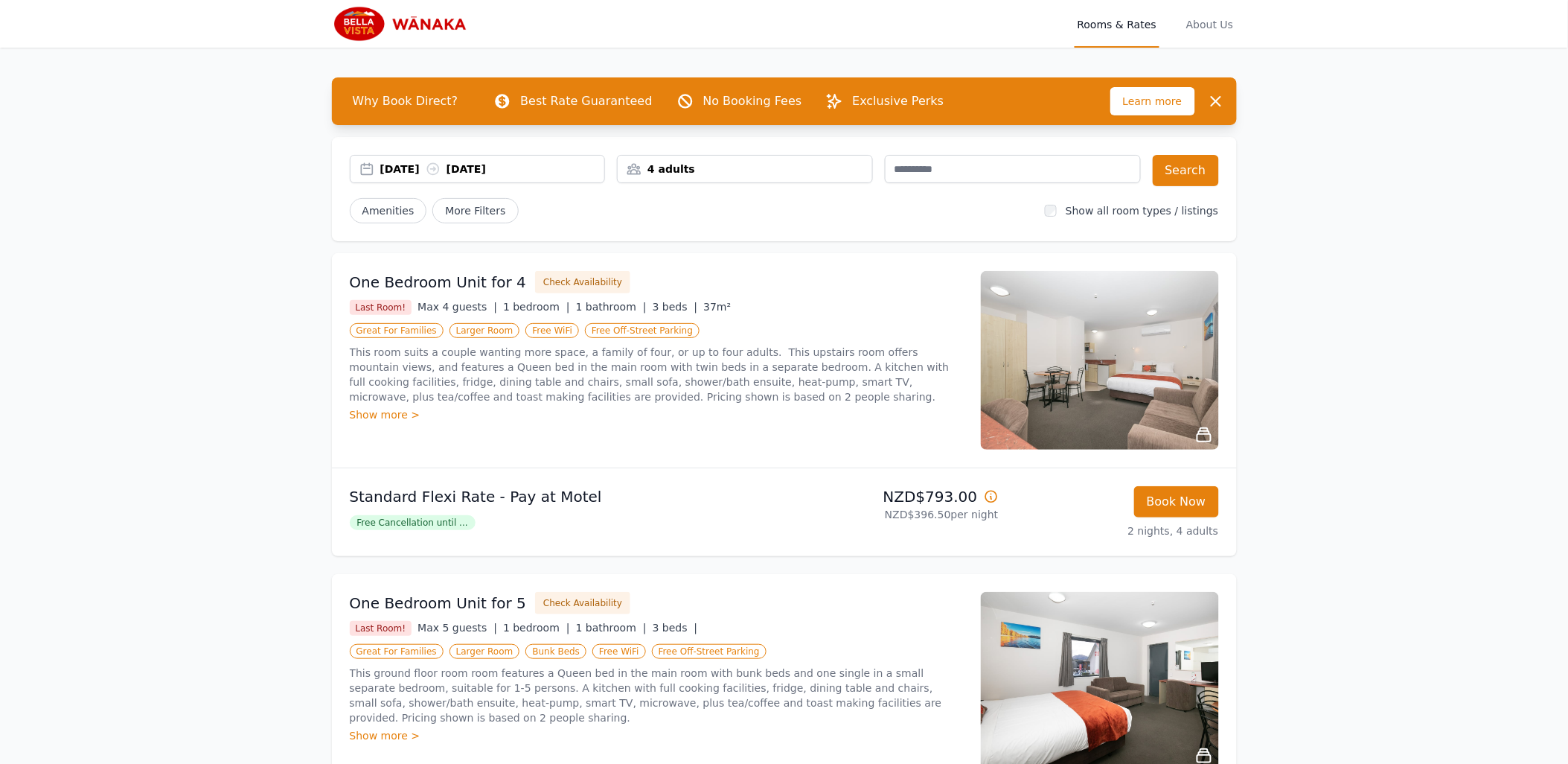
click at [447, 521] on span "Free Cancellation until ..." at bounding box center [413, 522] width 126 height 15
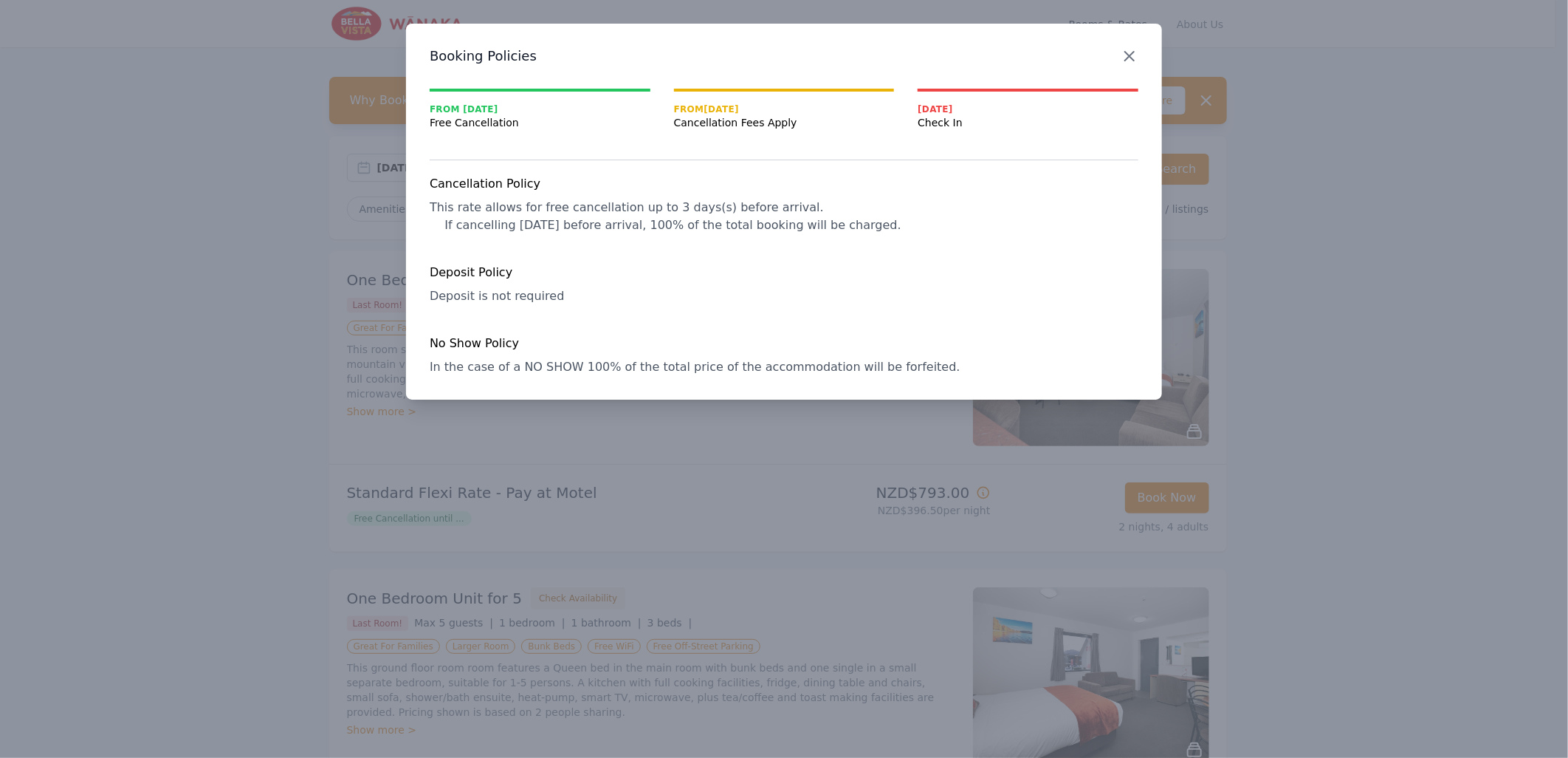
click at [1133, 61] on icon "button" at bounding box center [1130, 56] width 18 height 18
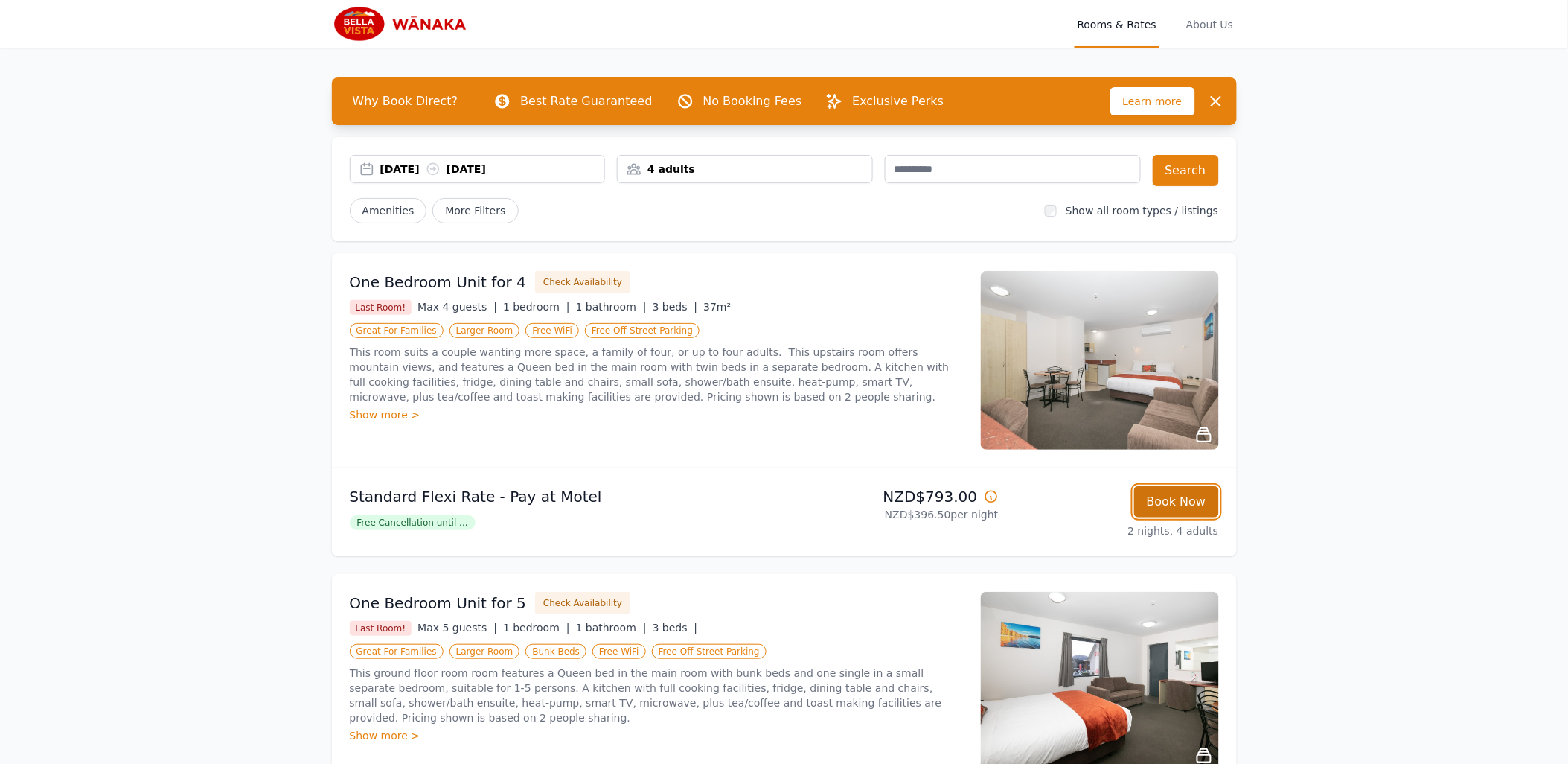
click at [1179, 503] on button "Book Now" at bounding box center [1176, 502] width 85 height 32
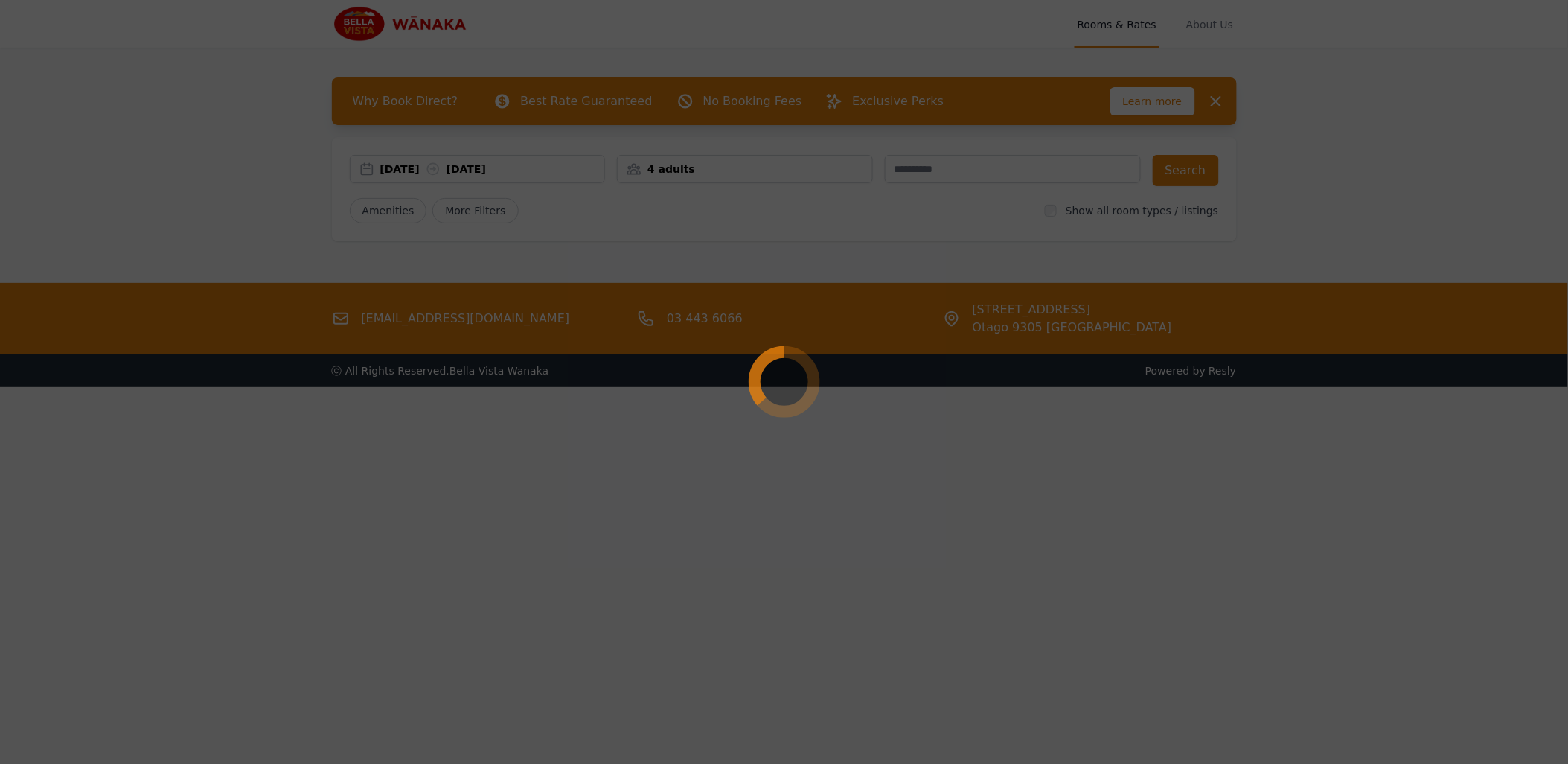
select select "**"
